Goal: Information Seeking & Learning: Learn about a topic

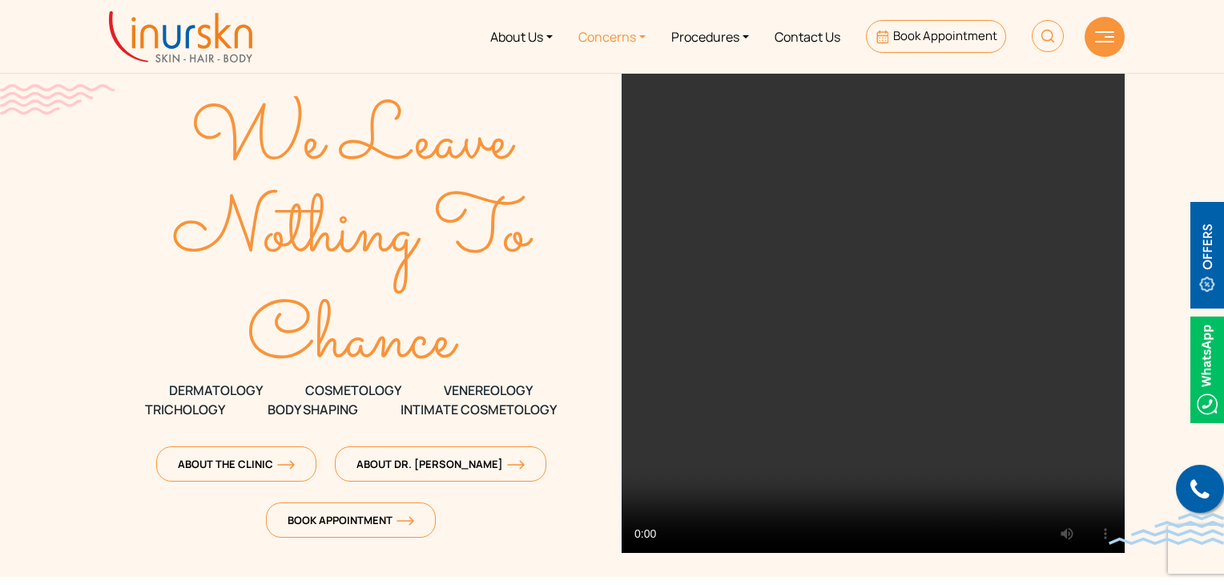
click at [596, 46] on link "Concerns" at bounding box center [612, 36] width 93 height 60
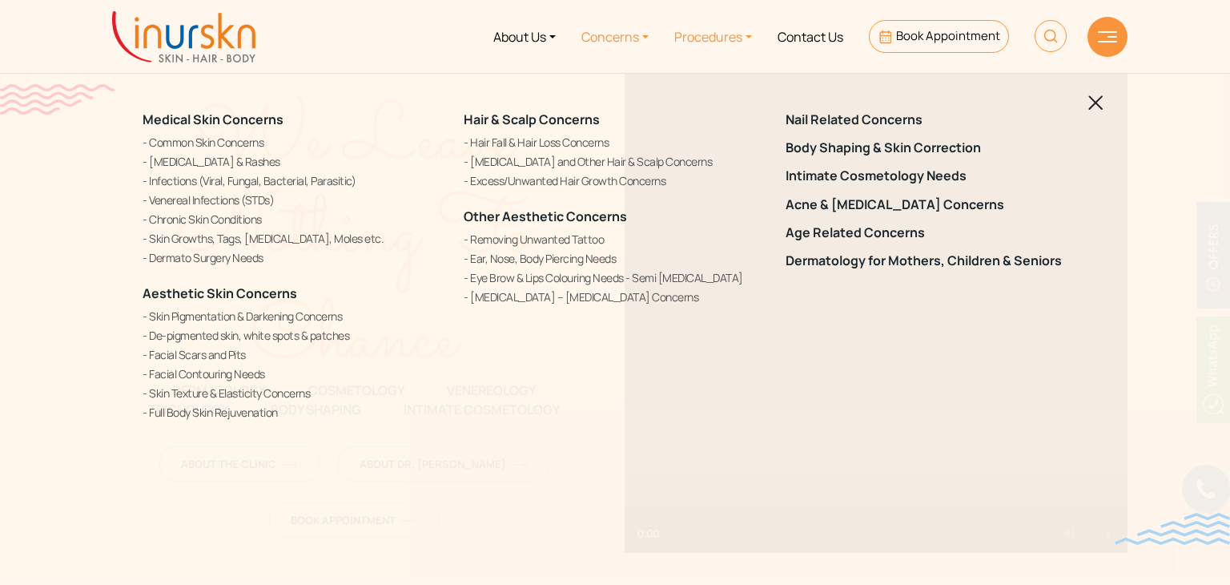
click at [722, 37] on link "Procedures" at bounding box center [713, 36] width 103 height 60
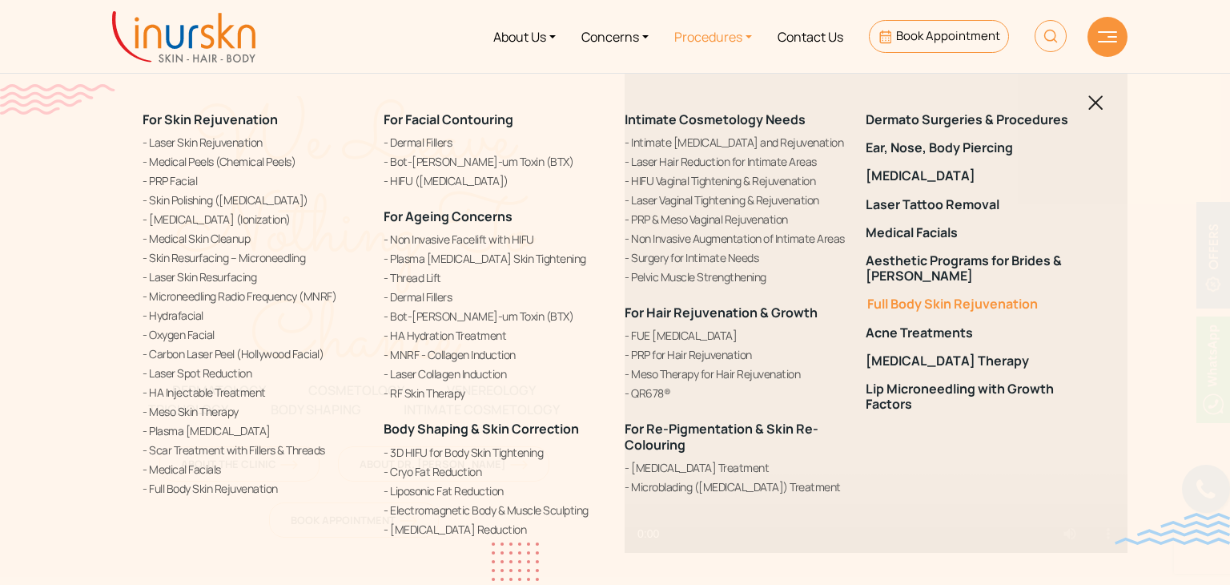
click at [915, 308] on link "Full Body Skin Rejuvenation" at bounding box center [977, 303] width 222 height 15
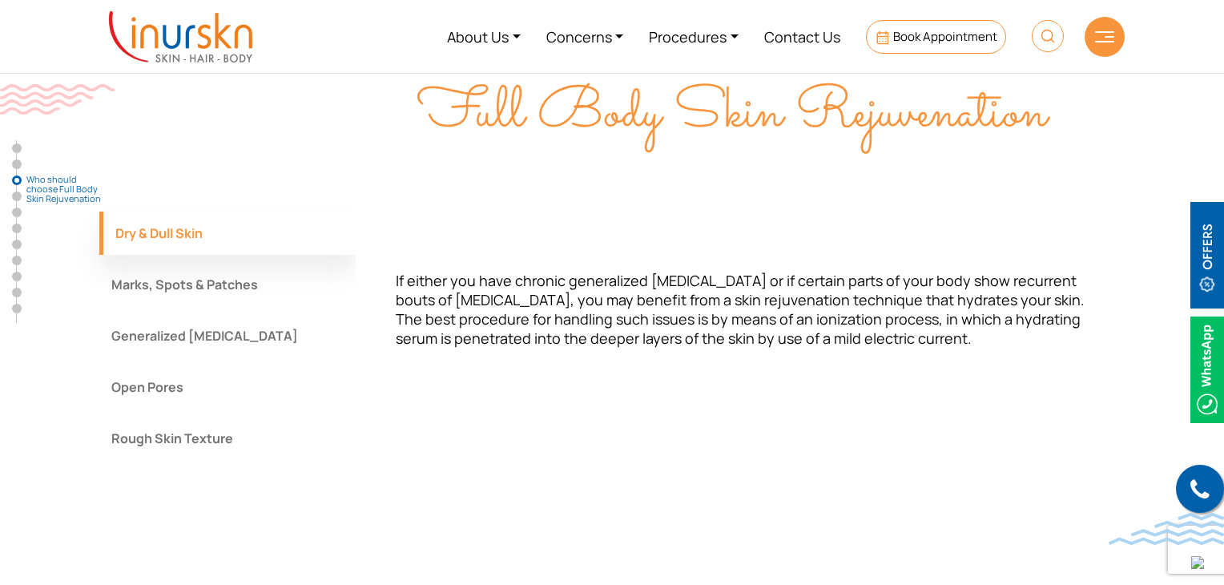
scroll to position [1422, 0]
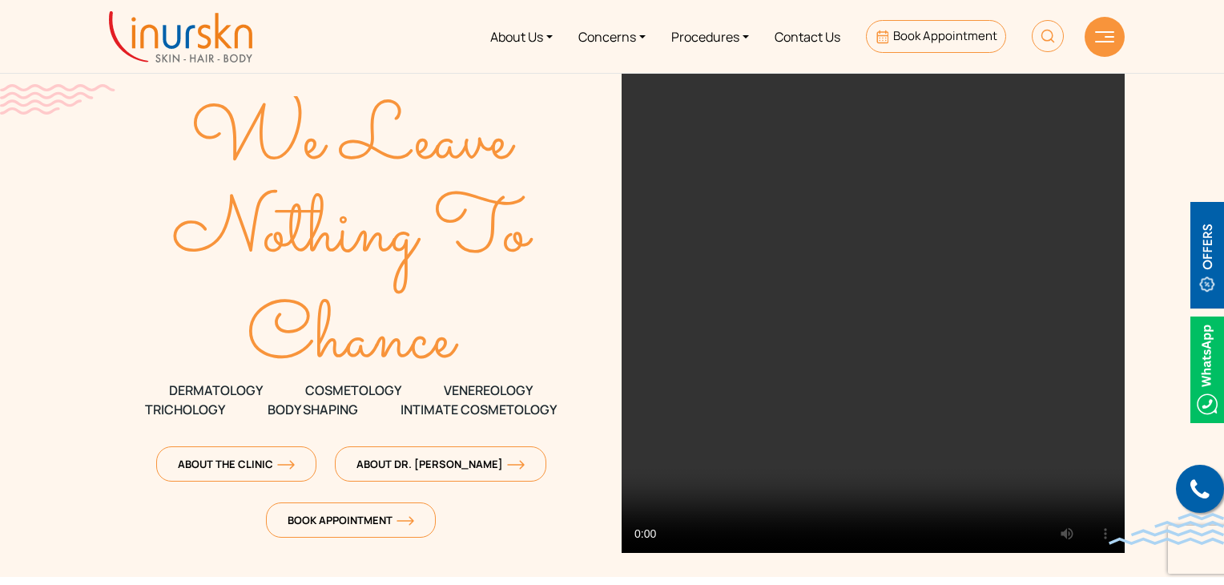
click at [1045, 30] on img at bounding box center [1048, 36] width 32 height 32
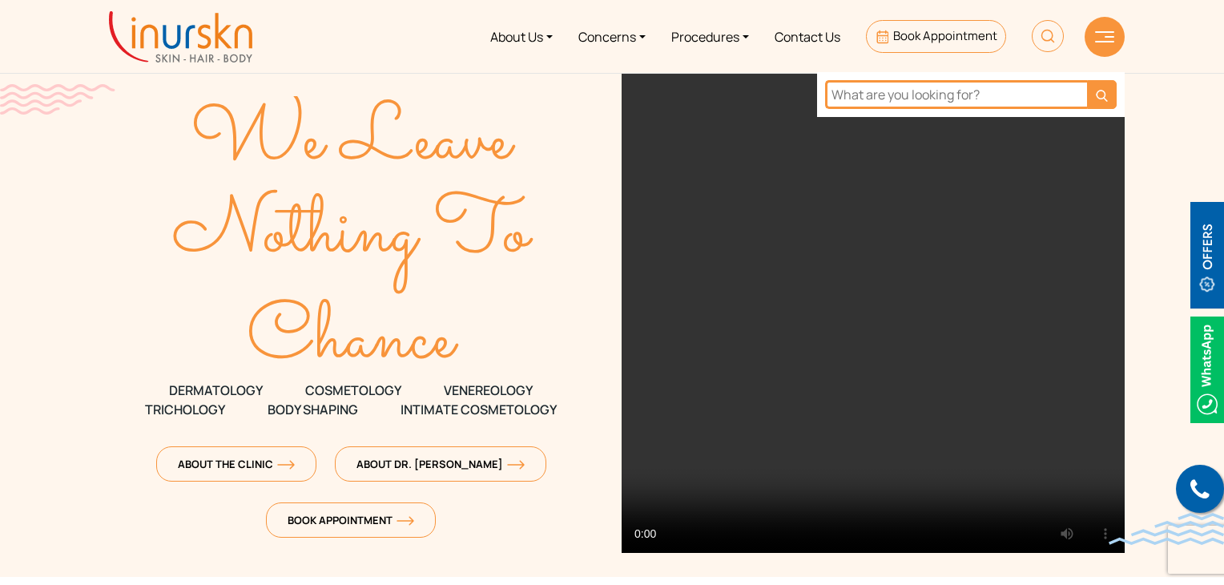
click at [1011, 80] on input "text" at bounding box center [956, 94] width 262 height 29
type input "hair"
click at [1087, 80] on button "submit" at bounding box center [1102, 94] width 30 height 29
